Goal: Task Accomplishment & Management: Manage account settings

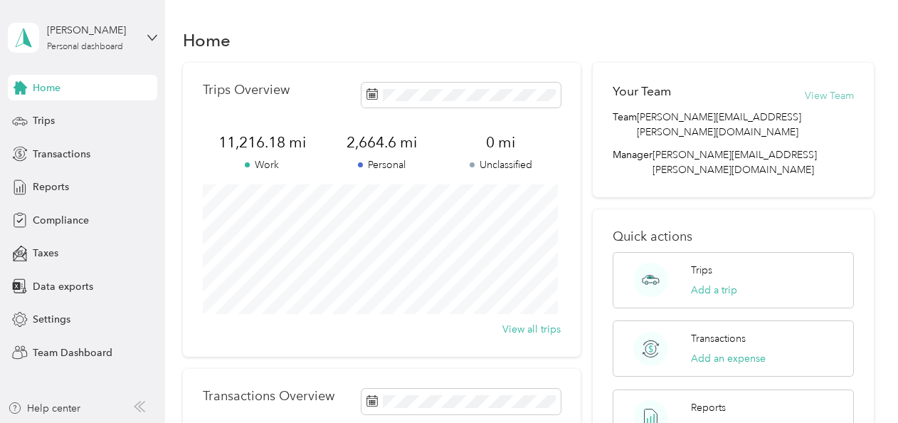
click at [818, 93] on button "View Team" at bounding box center [829, 95] width 49 height 15
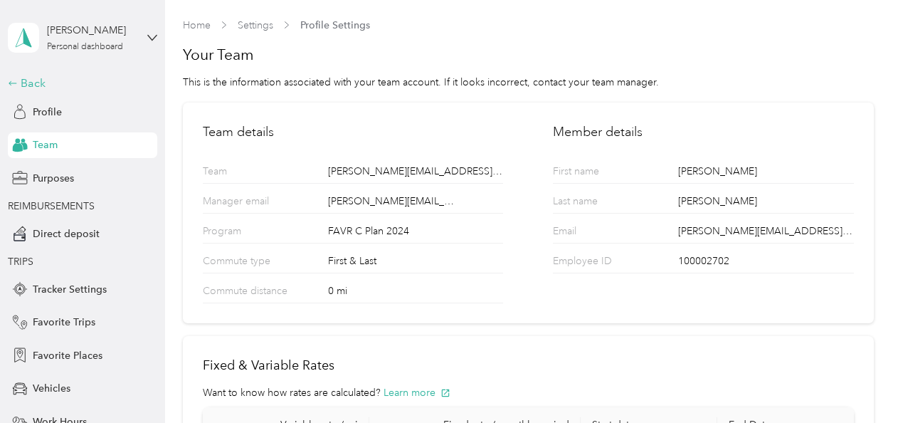
click at [11, 83] on icon at bounding box center [13, 83] width 10 height 10
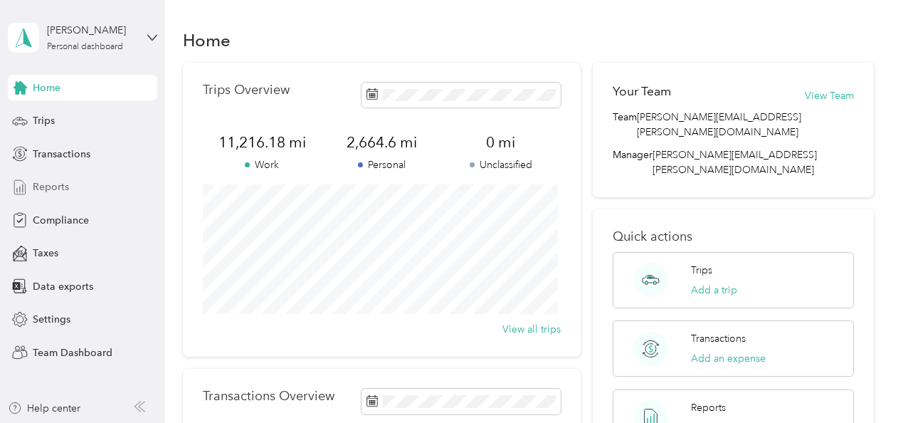
click at [58, 187] on span "Reports" at bounding box center [51, 186] width 36 height 15
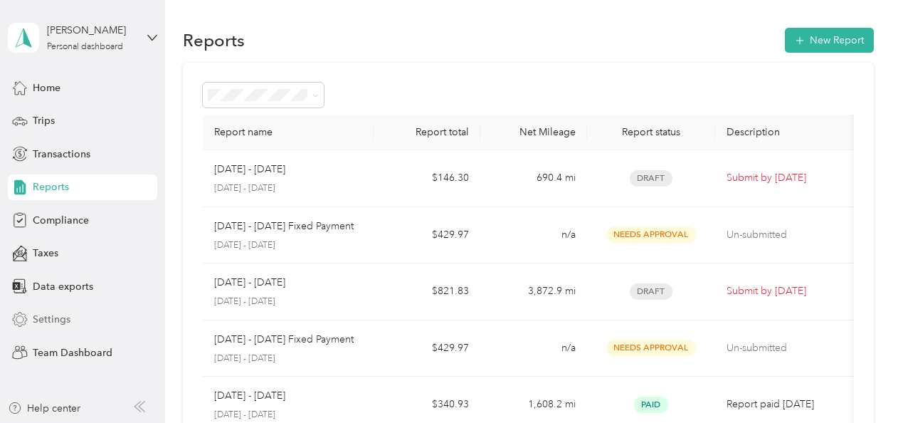
click at [57, 313] on span "Settings" at bounding box center [52, 319] width 38 height 15
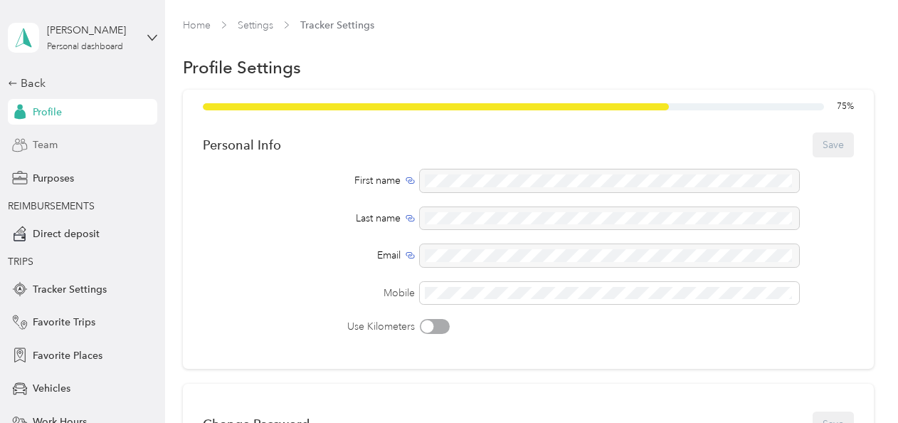
click at [53, 147] on div "Team" at bounding box center [82, 145] width 149 height 26
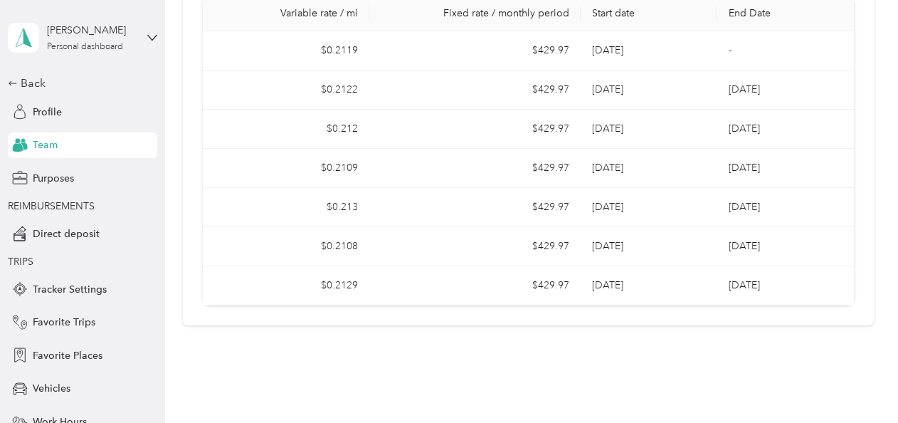
scroll to position [157, 0]
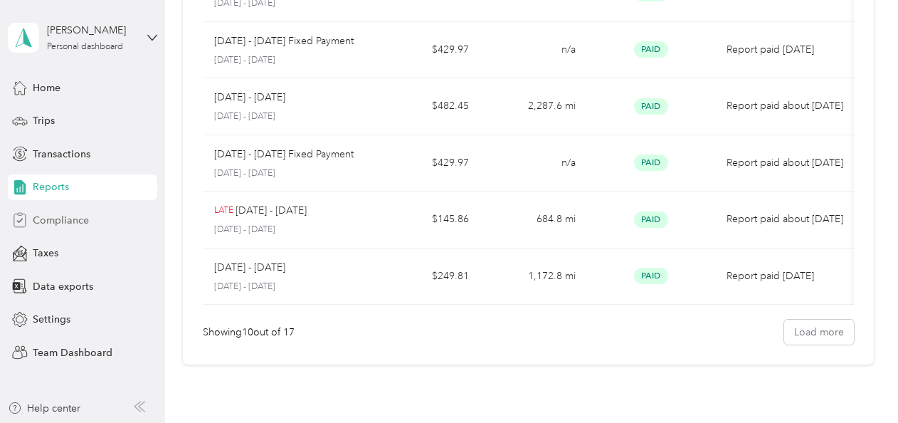
click at [60, 223] on span "Compliance" at bounding box center [61, 220] width 56 height 15
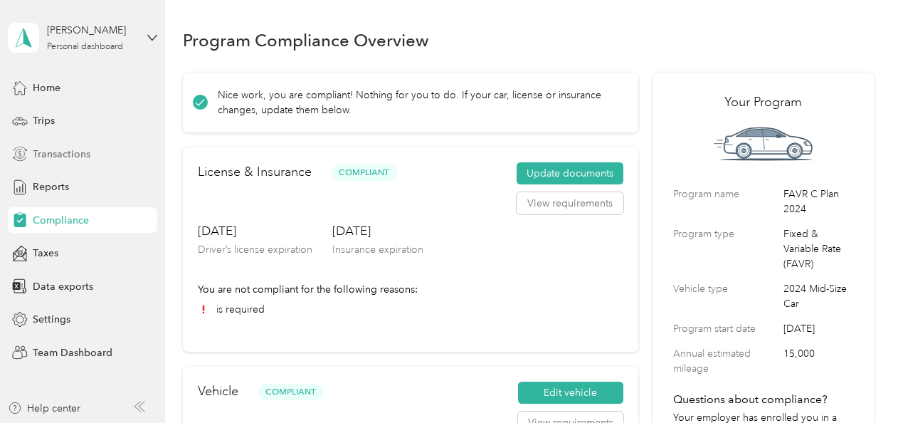
click at [61, 150] on span "Transactions" at bounding box center [62, 154] width 58 height 15
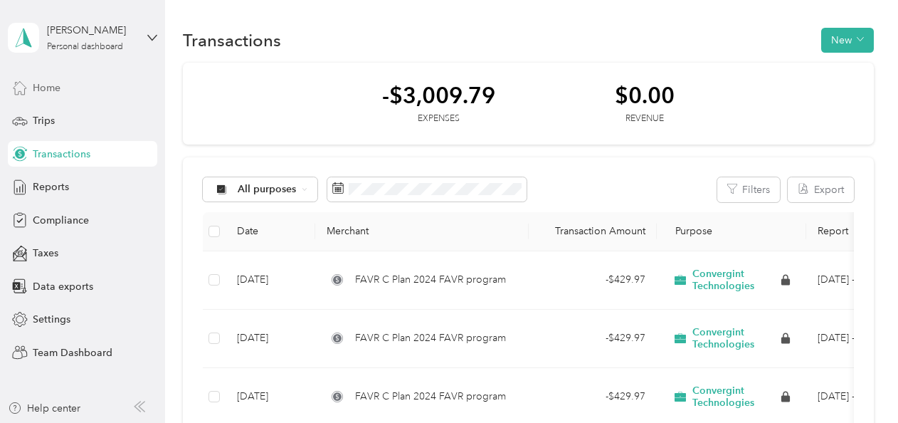
click at [46, 88] on span "Home" at bounding box center [47, 87] width 28 height 15
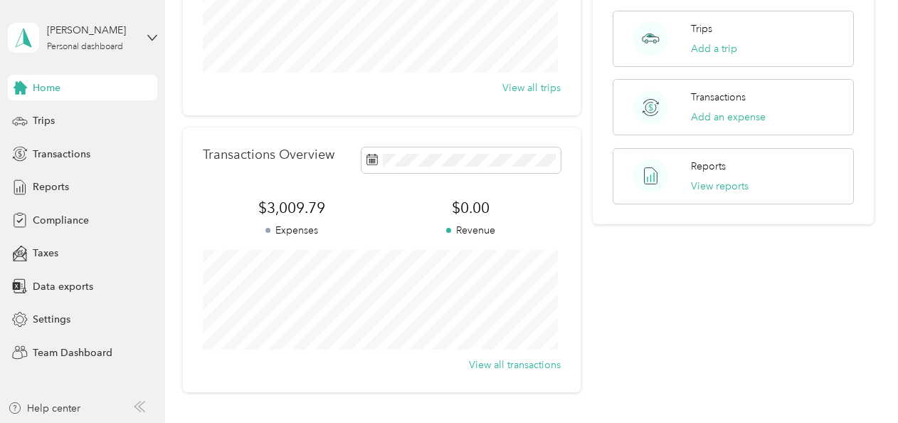
scroll to position [195, 0]
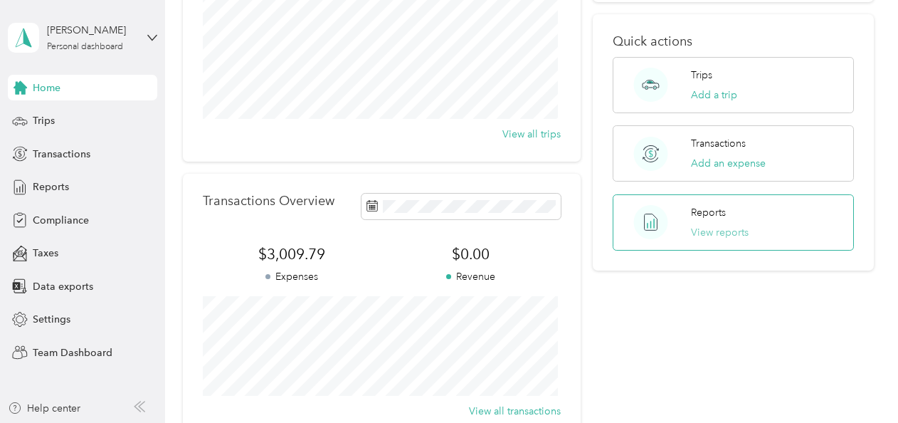
click at [693, 225] on button "View reports" at bounding box center [720, 232] width 58 height 15
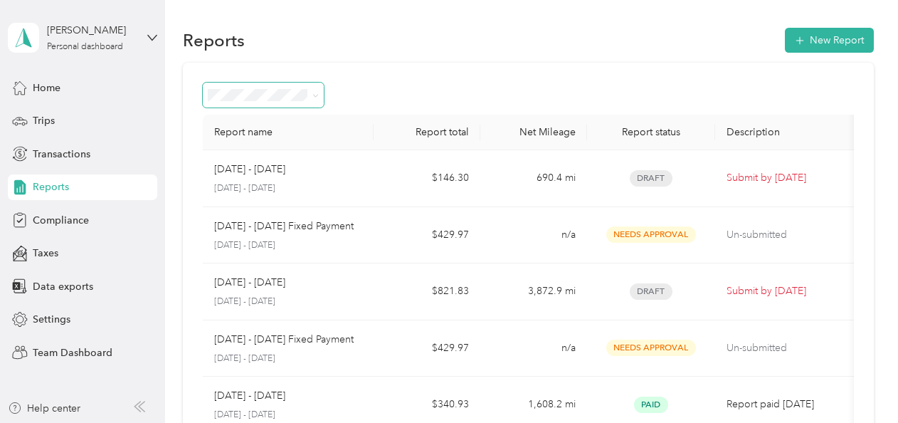
click at [313, 92] on span at bounding box center [315, 95] width 6 height 12
click at [315, 94] on icon at bounding box center [315, 96] width 6 height 6
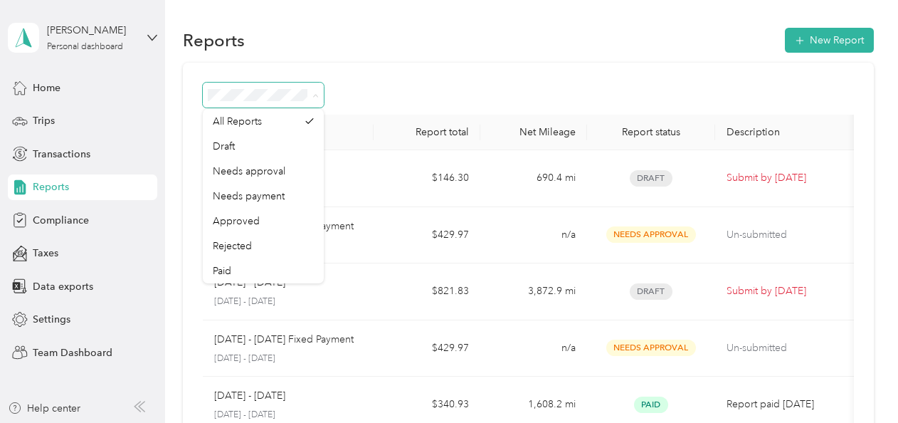
click at [315, 94] on icon at bounding box center [315, 96] width 6 height 6
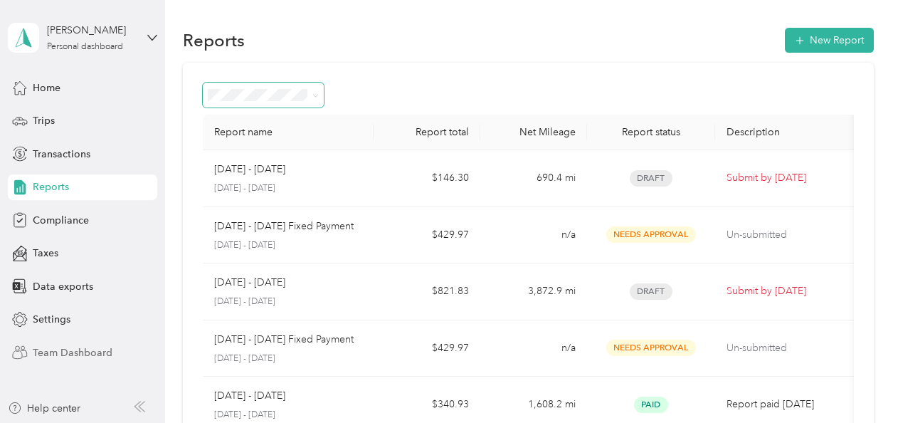
click at [53, 353] on span "Team Dashboard" at bounding box center [73, 352] width 80 height 15
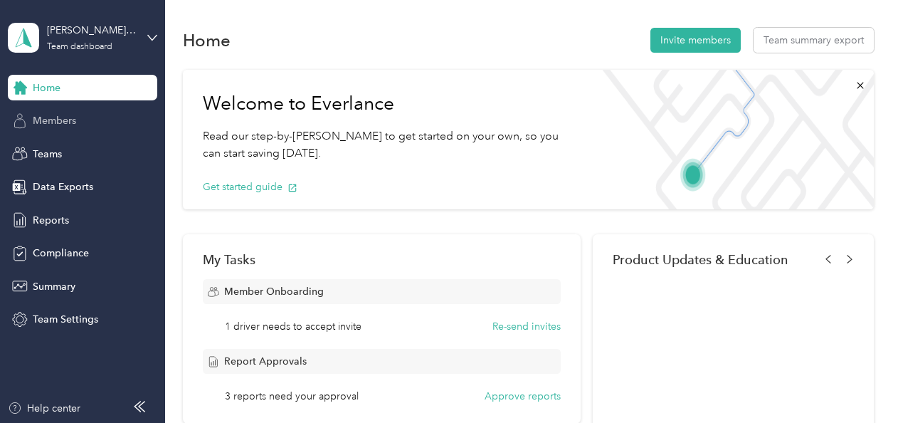
click at [50, 123] on span "Members" at bounding box center [54, 120] width 43 height 15
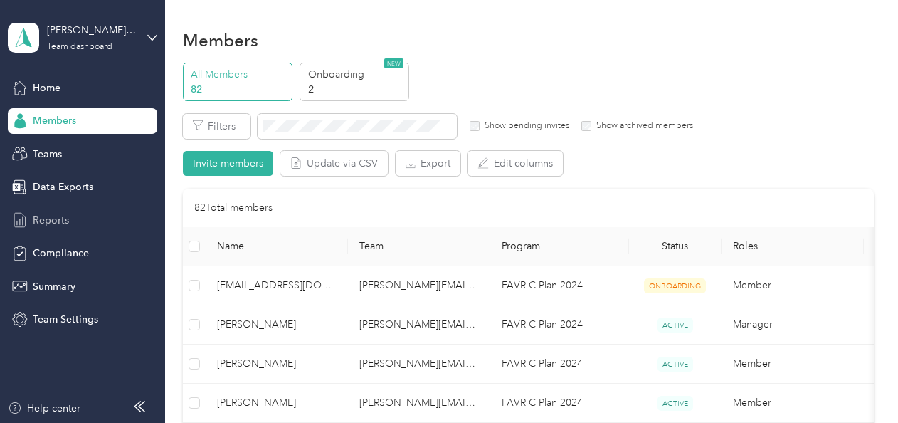
click at [51, 221] on span "Reports" at bounding box center [51, 220] width 36 height 15
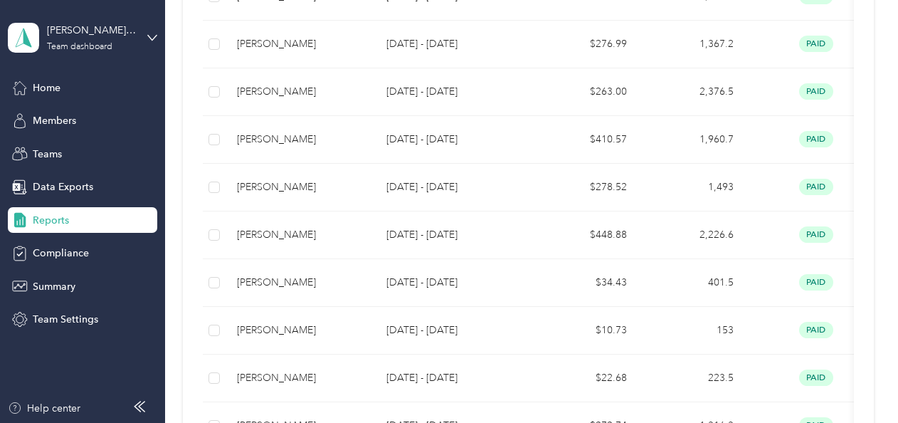
scroll to position [1109, 0]
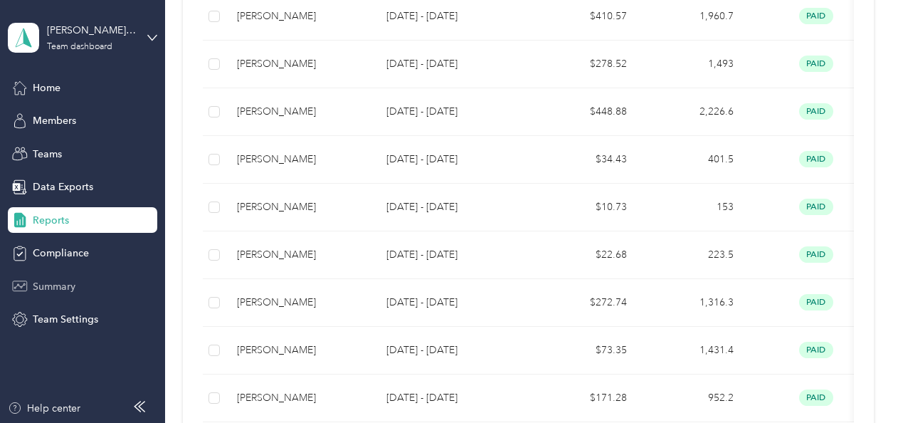
click at [44, 285] on span "Summary" at bounding box center [54, 286] width 43 height 15
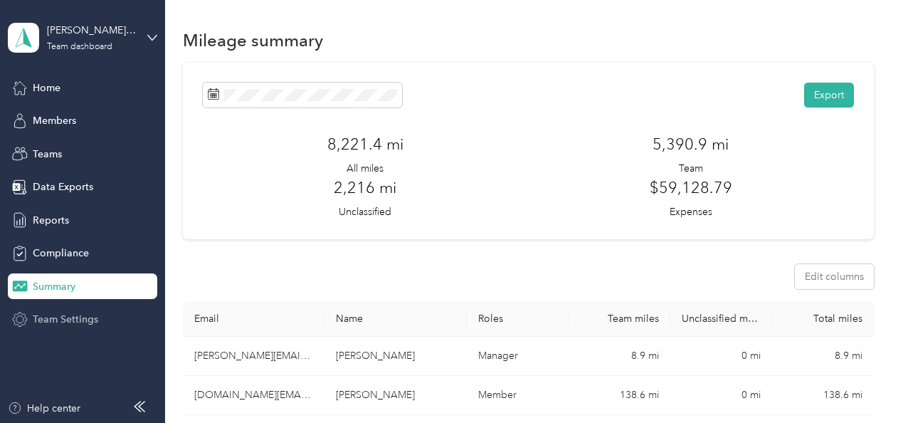
click at [53, 315] on span "Team Settings" at bounding box center [65, 319] width 65 height 15
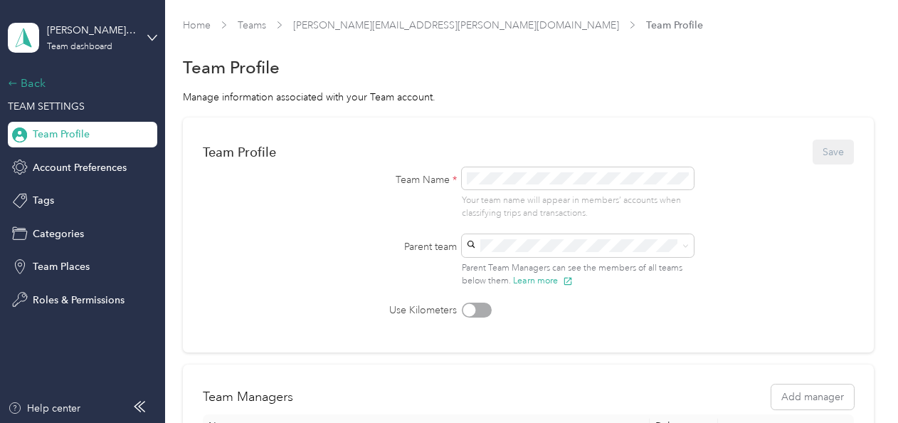
click at [11, 76] on div "Back" at bounding box center [79, 83] width 142 height 17
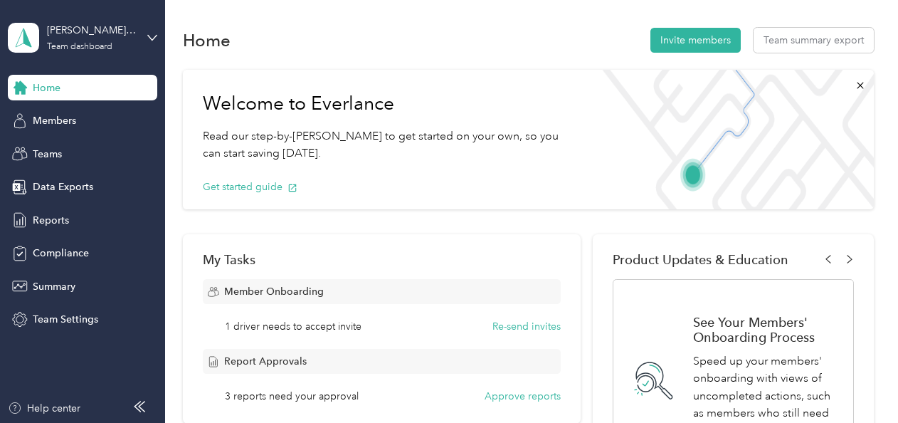
click at [11, 76] on div "Home" at bounding box center [82, 88] width 149 height 26
click at [37, 93] on span "Home" at bounding box center [47, 87] width 28 height 15
click at [502, 394] on button "Approve reports" at bounding box center [523, 396] width 76 height 15
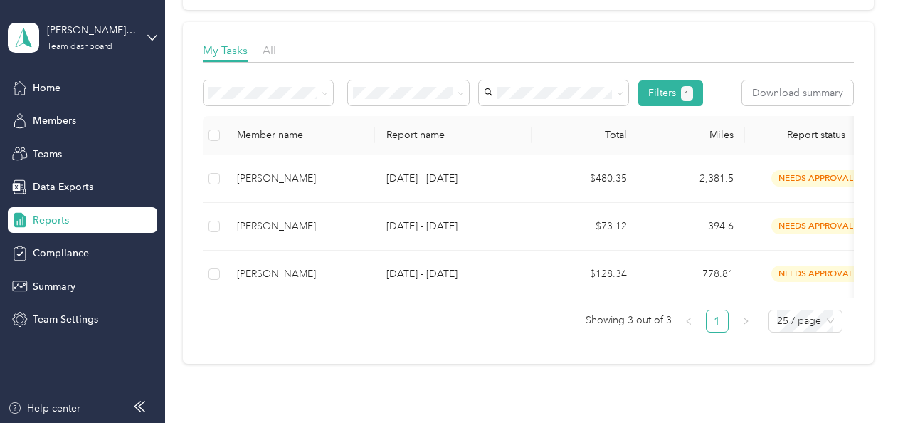
scroll to position [185, 0]
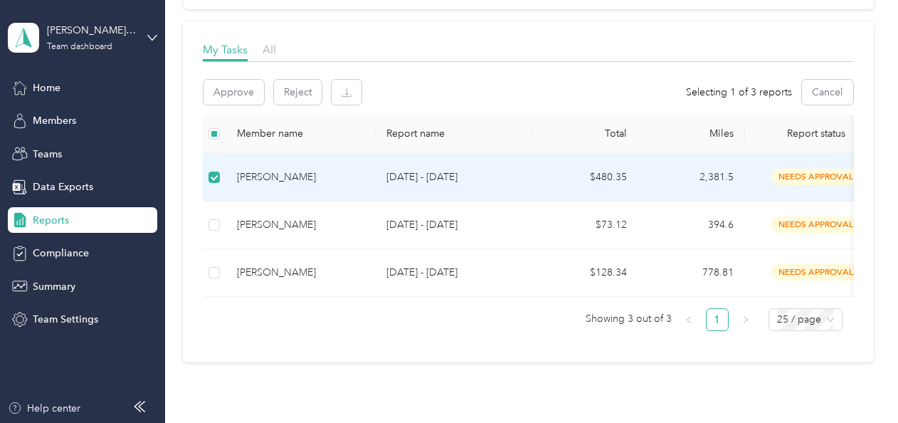
click at [278, 172] on div "[PERSON_NAME]" at bounding box center [300, 177] width 127 height 16
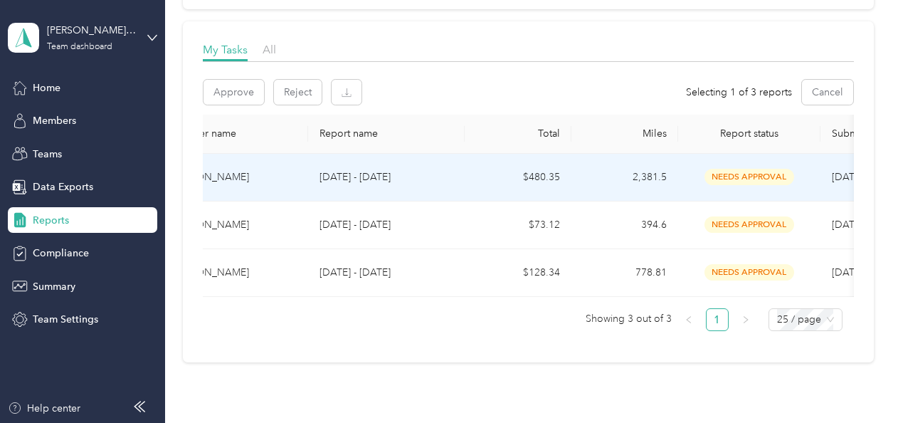
scroll to position [0, 0]
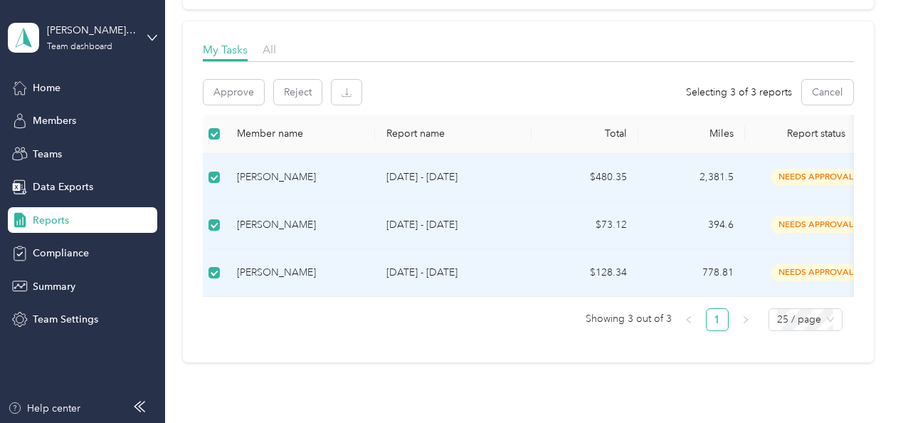
click at [804, 176] on span "needs approval" at bounding box center [816, 177] width 90 height 16
click at [236, 92] on button "Approve" at bounding box center [234, 92] width 60 height 25
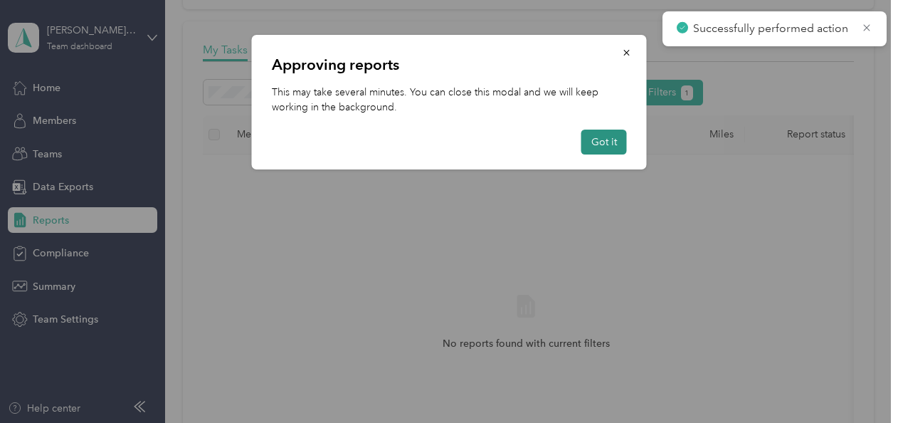
click at [609, 142] on button "Got it" at bounding box center [604, 142] width 46 height 25
